Goal: Transaction & Acquisition: Download file/media

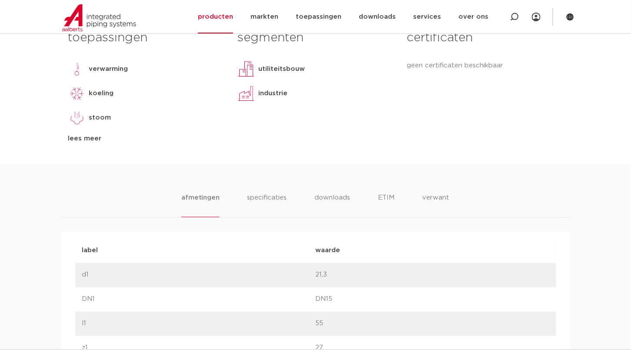
scroll to position [479, 0]
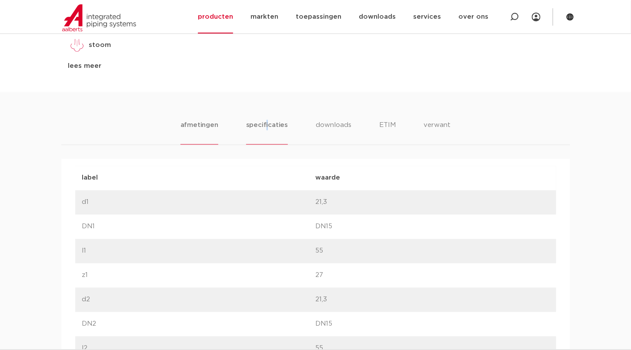
click at [268, 126] on li "specificaties" at bounding box center [267, 132] width 42 height 25
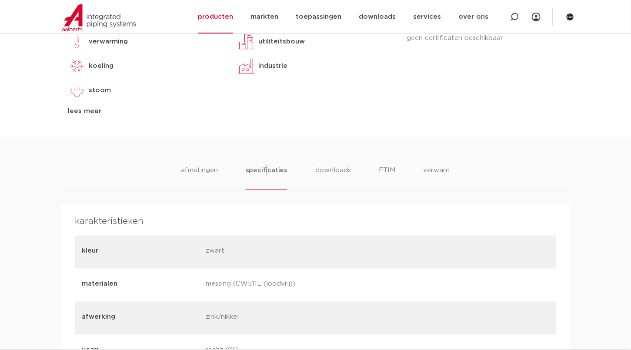
scroll to position [435, 0]
click at [337, 167] on li "downloads" at bounding box center [333, 176] width 36 height 25
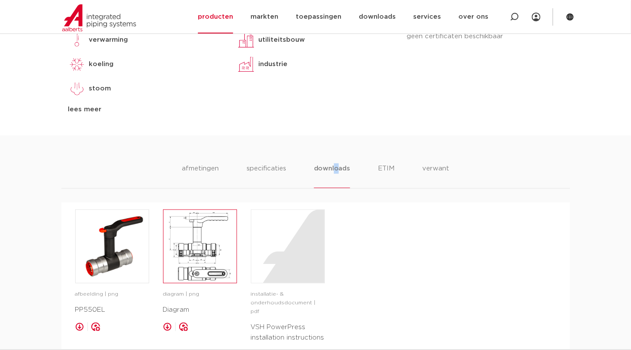
click at [210, 227] on img at bounding box center [200, 246] width 73 height 73
click at [169, 328] on link at bounding box center [167, 327] width 9 height 9
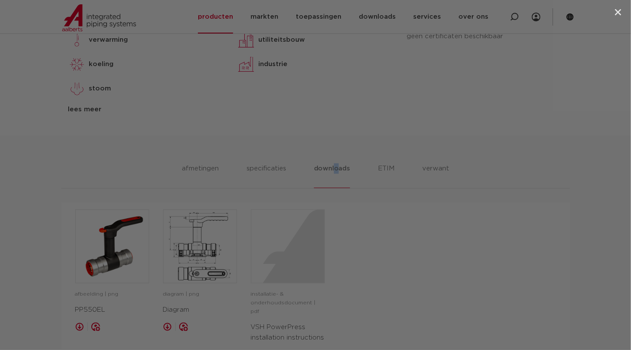
click at [496, 162] on div at bounding box center [315, 175] width 631 height 350
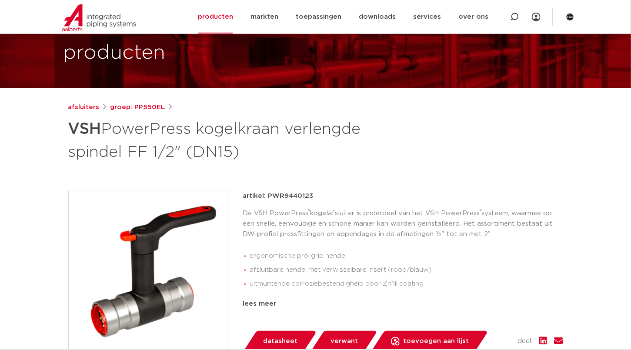
scroll to position [44, 0]
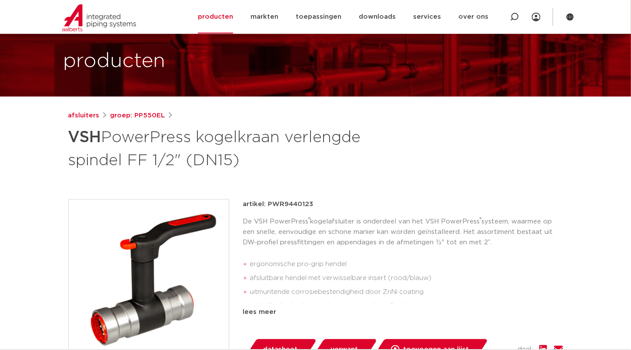
drag, startPoint x: 146, startPoint y: 83, endPoint x: 148, endPoint y: 73, distance: 10.2
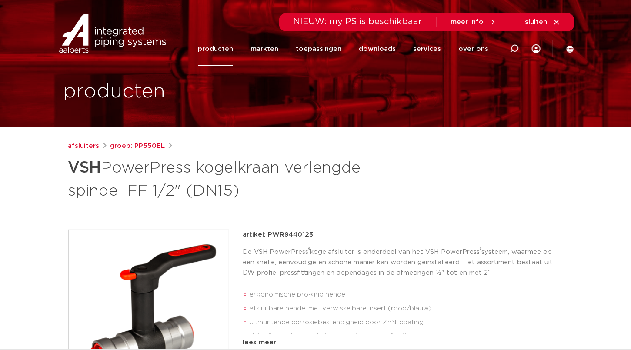
scroll to position [0, 0]
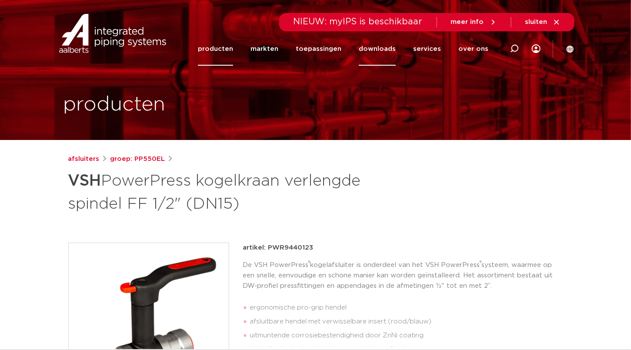
click at [395, 47] on link "downloads" at bounding box center [377, 49] width 37 height 34
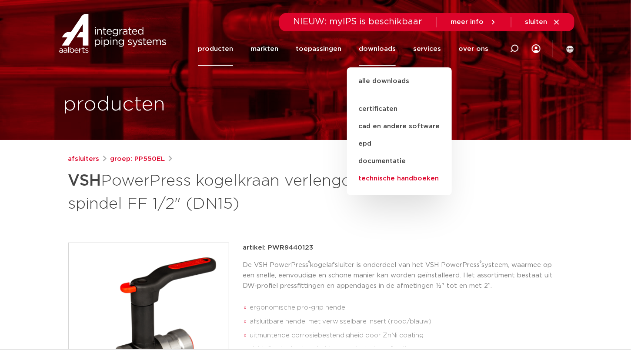
click at [400, 178] on link "technische handboeken" at bounding box center [399, 178] width 105 height 17
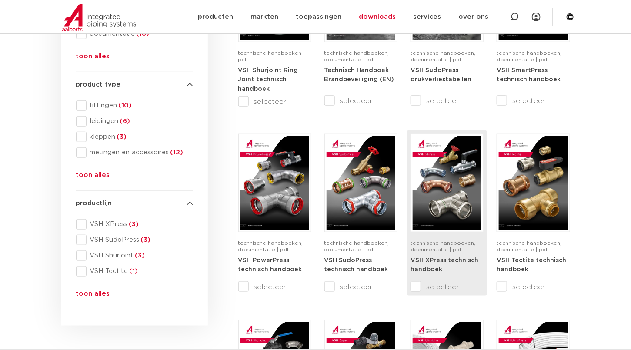
scroll to position [261, 0]
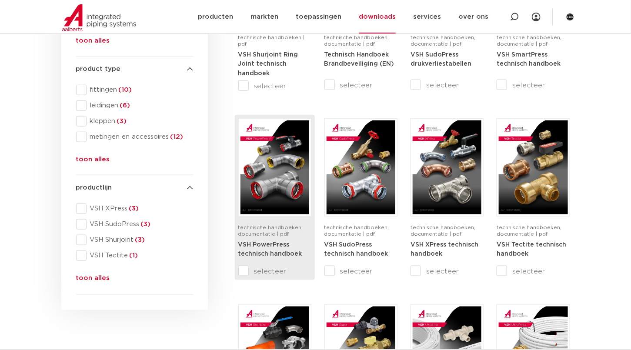
click at [245, 271] on input "selecteer" at bounding box center [256, 271] width 37 height 10
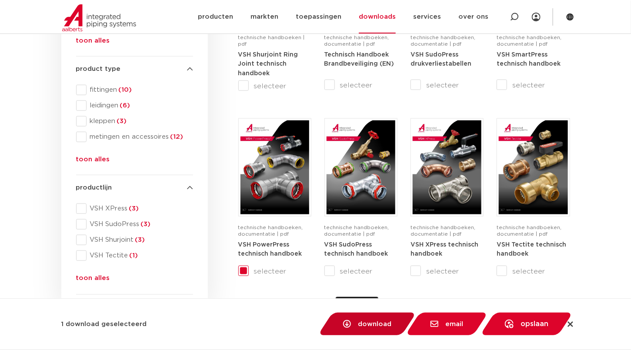
click at [368, 328] on span "download" at bounding box center [376, 324] width 34 height 7
checkbox input "false"
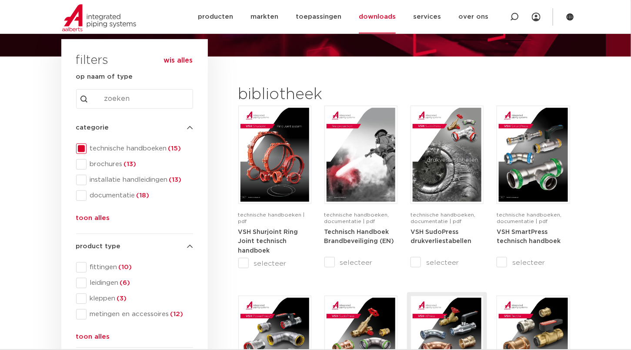
scroll to position [87, 0]
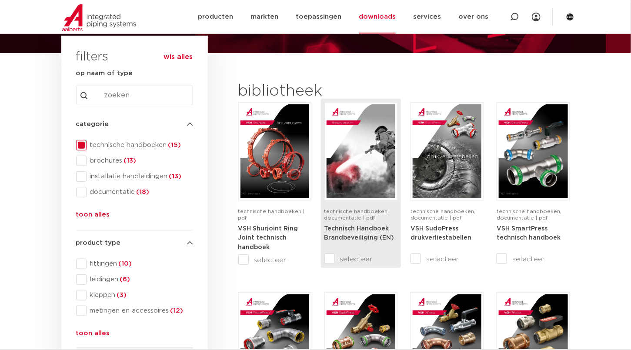
click at [329, 259] on input "selecteer" at bounding box center [343, 259] width 37 height 10
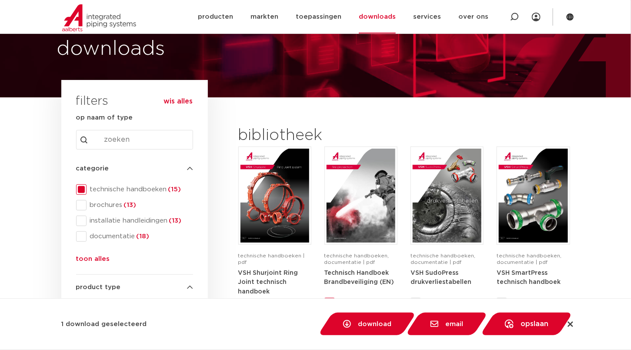
scroll to position [0, 0]
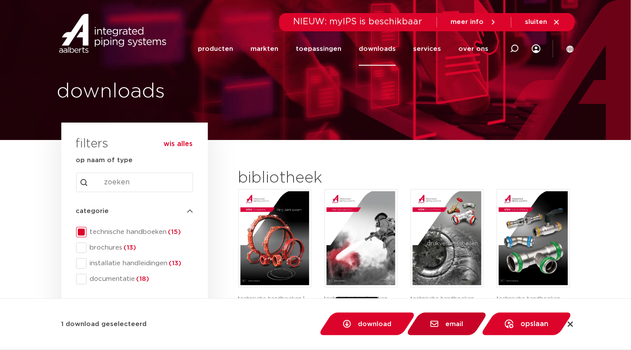
drag, startPoint x: 369, startPoint y: 327, endPoint x: 469, endPoint y: 323, distance: 99.7
click at [369, 326] on span "download" at bounding box center [376, 324] width 34 height 7
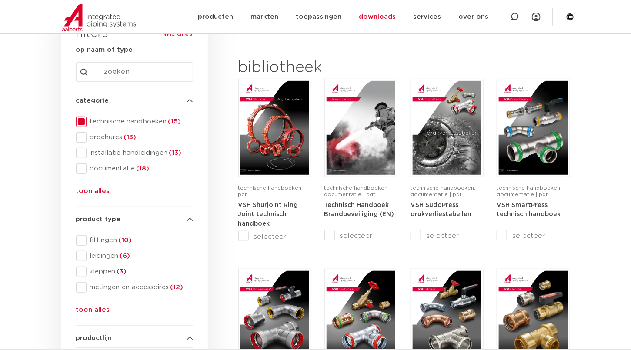
scroll to position [44, 0]
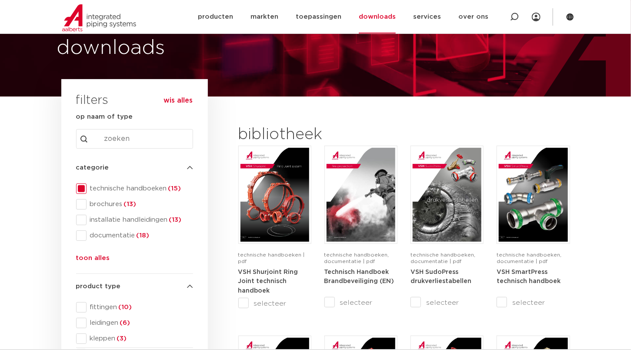
drag, startPoint x: 355, startPoint y: 62, endPoint x: 420, endPoint y: 47, distance: 66.5
click at [355, 62] on div "downloads" at bounding box center [315, 26] width 631 height 140
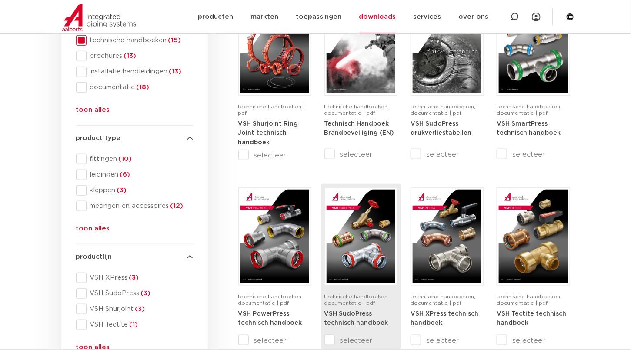
scroll to position [218, 0]
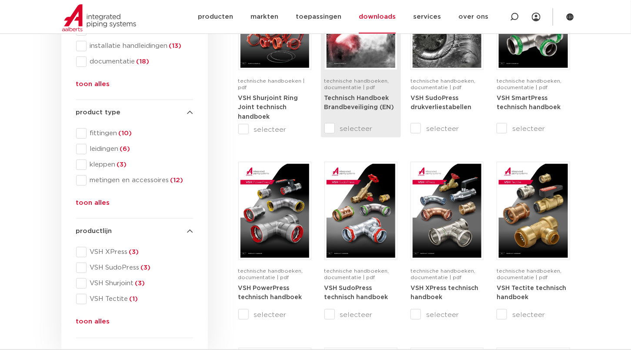
click at [332, 126] on input "selecteer" at bounding box center [343, 129] width 37 height 10
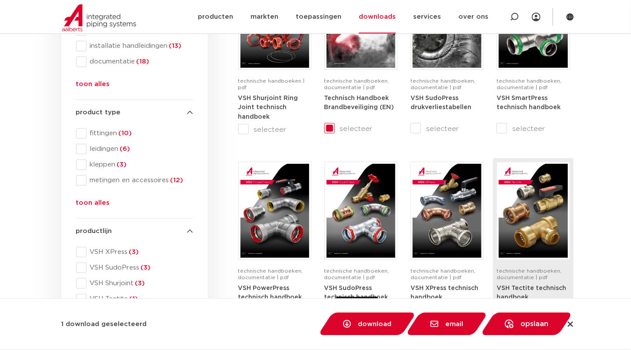
drag, startPoint x: 386, startPoint y: 323, endPoint x: 563, endPoint y: 321, distance: 177.5
click at [387, 323] on span "download" at bounding box center [376, 324] width 34 height 7
checkbox input "false"
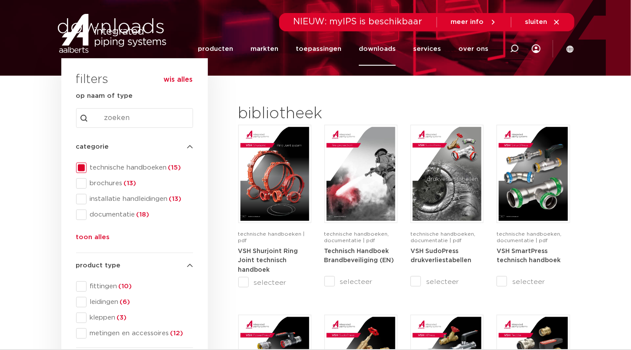
scroll to position [0, 0]
